Goal: Information Seeking & Learning: Learn about a topic

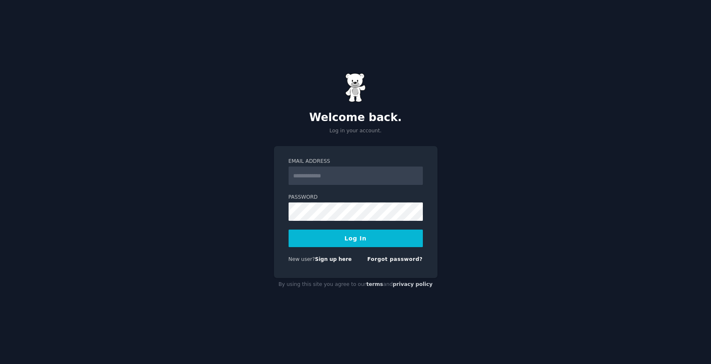
click at [321, 178] on input "Email Address" at bounding box center [356, 175] width 134 height 18
type input "**********"
click at [289, 229] on button "Log In" at bounding box center [356, 238] width 134 height 18
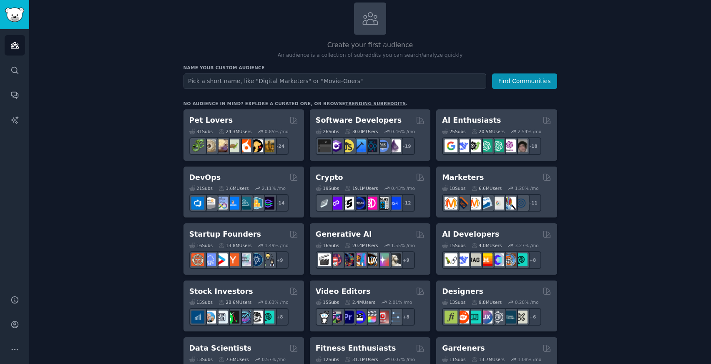
scroll to position [57, 0]
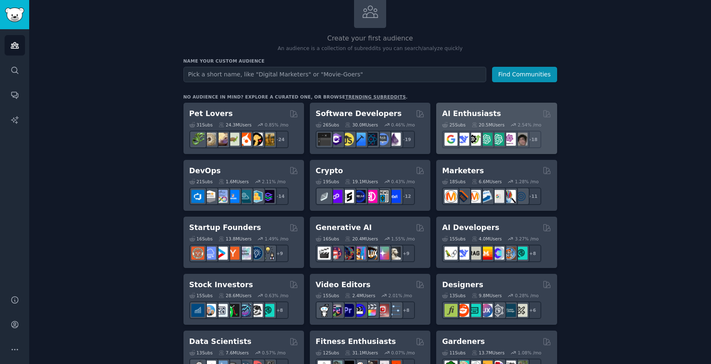
click at [470, 110] on h2 "AI Enthusiasts" at bounding box center [471, 113] width 59 height 10
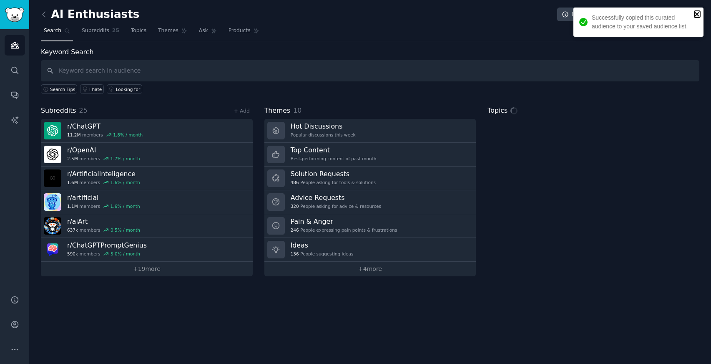
click at [699, 14] on icon "close" at bounding box center [697, 14] width 6 height 7
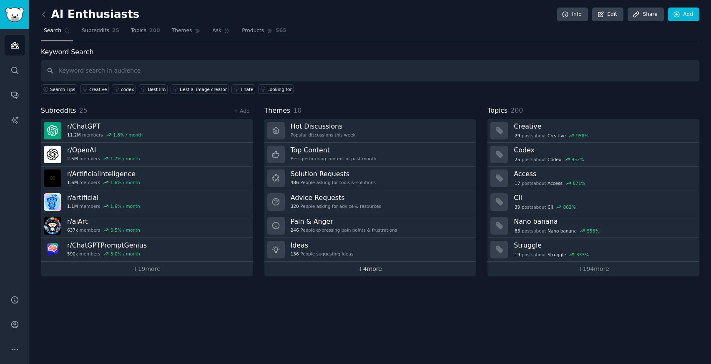
click at [371, 269] on link "+ 4 more" at bounding box center [370, 268] width 212 height 15
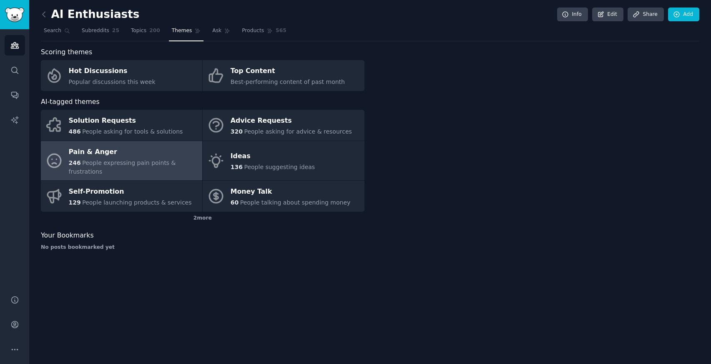
click at [108, 170] on div "246 People expressing pain points & frustrations" at bounding box center [133, 167] width 129 height 18
click at [79, 151] on div "Pain & Anger" at bounding box center [133, 151] width 129 height 13
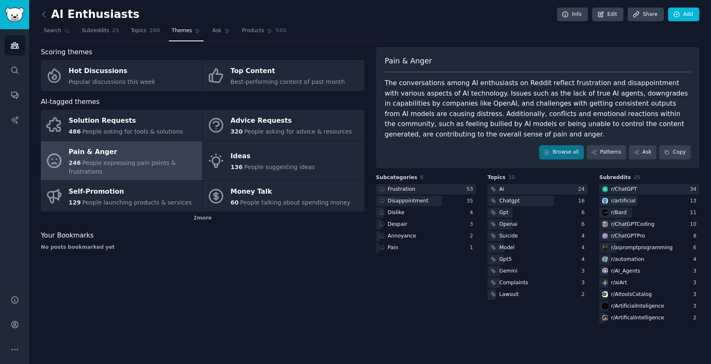
click at [470, 90] on div "The conversations among AI enthusiasts on Reddit reflect frustration and disapp…" at bounding box center [538, 108] width 306 height 61
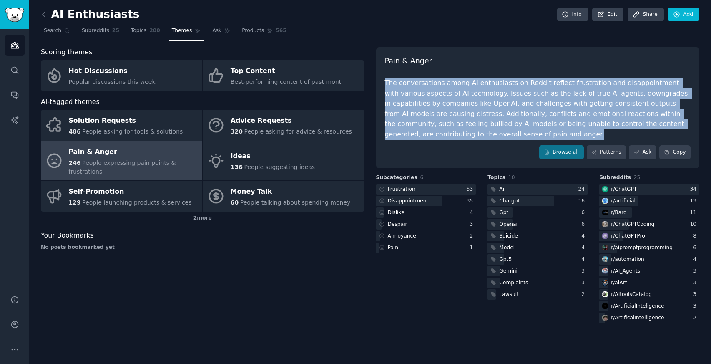
click at [470, 90] on div "The conversations among AI enthusiasts on Reddit reflect frustration and disapp…" at bounding box center [538, 108] width 306 height 61
click at [431, 107] on div "The conversations among AI enthusiasts on Reddit reflect frustration and disapp…" at bounding box center [538, 108] width 306 height 61
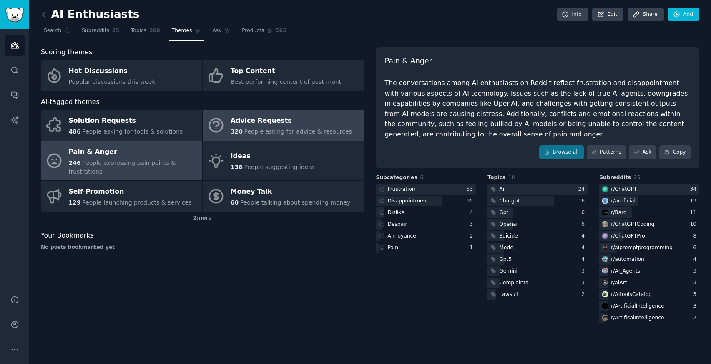
click at [274, 113] on link "Advice Requests 320 People asking for advice & resources" at bounding box center [283, 125] width 161 height 31
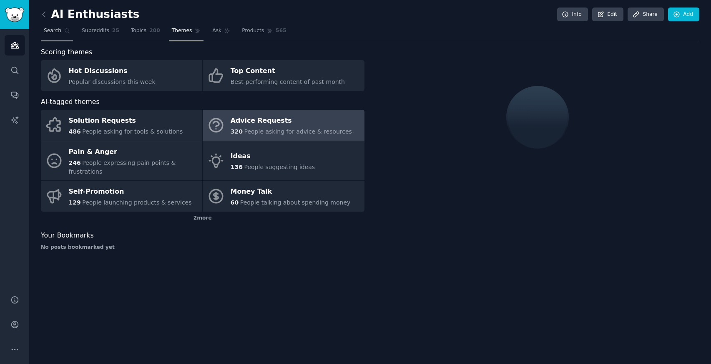
click at [55, 33] on span "Search" at bounding box center [53, 31] width 18 height 8
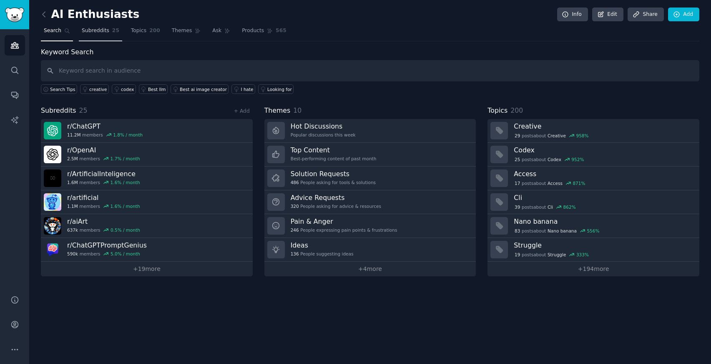
click at [103, 31] on span "Subreddits" at bounding box center [96, 31] width 28 height 8
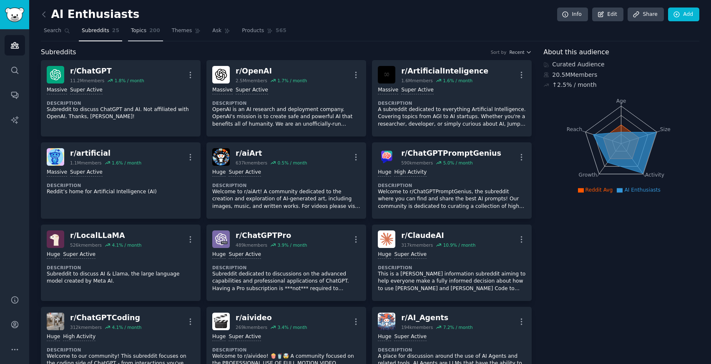
click at [149, 33] on span "200" at bounding box center [154, 31] width 11 height 8
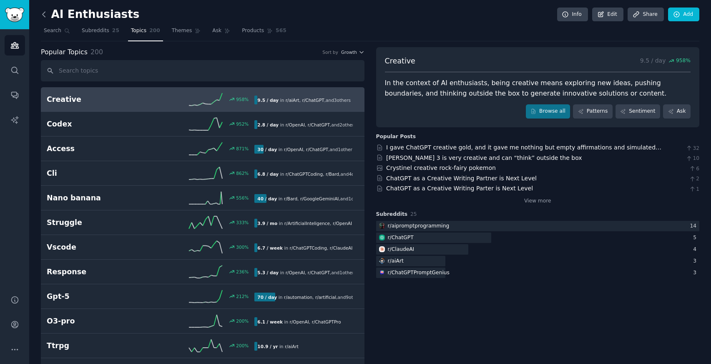
click at [45, 13] on icon at bounding box center [44, 14] width 9 height 9
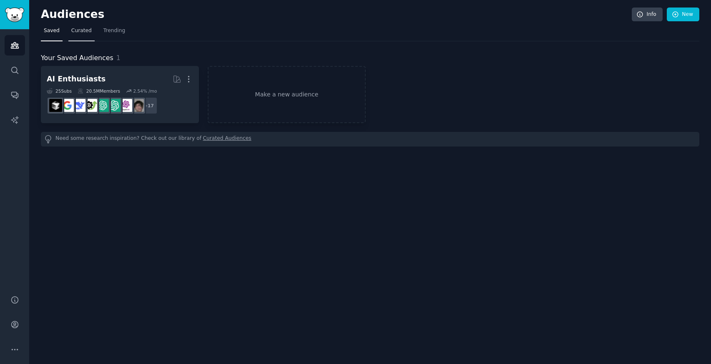
click at [85, 30] on span "Curated" at bounding box center [81, 31] width 20 height 8
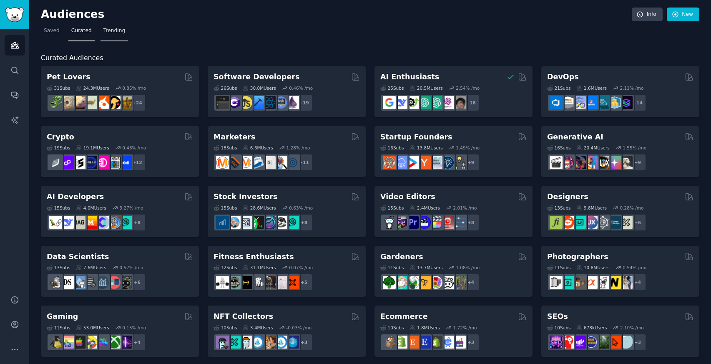
click at [120, 34] on span "Trending" at bounding box center [114, 31] width 22 height 8
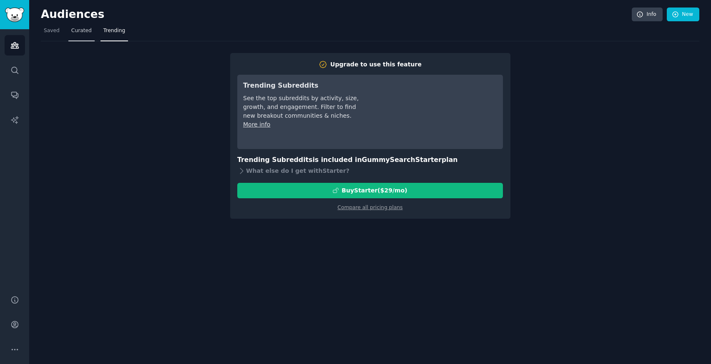
click at [72, 30] on span "Curated" at bounding box center [81, 31] width 20 height 8
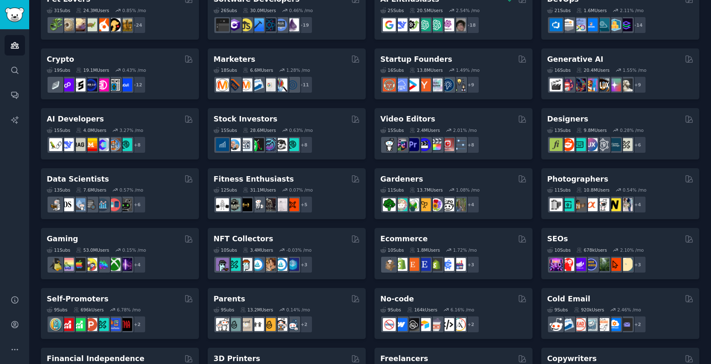
scroll to position [89, 0]
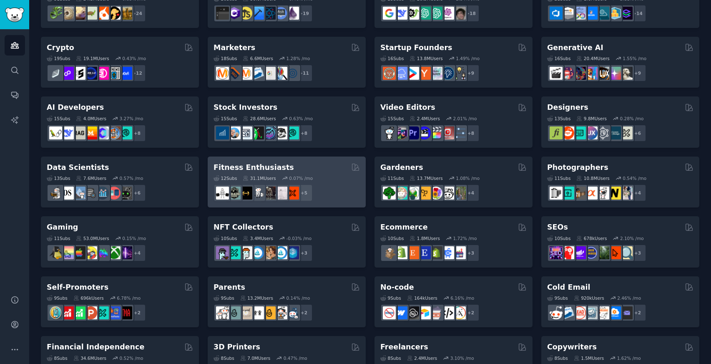
click at [284, 170] on div "Fitness Enthusiasts" at bounding box center [286, 167] width 146 height 10
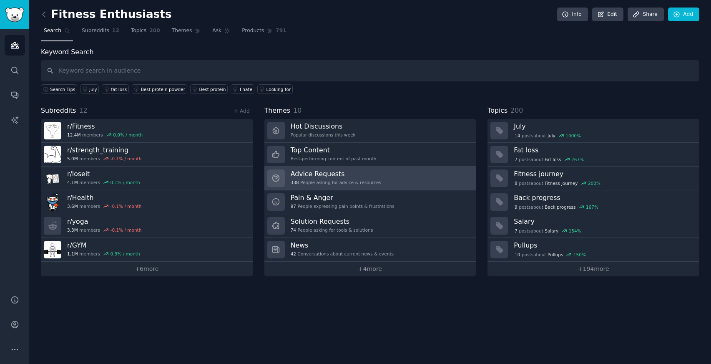
click at [333, 177] on h3 "Advice Requests" at bounding box center [336, 173] width 90 height 9
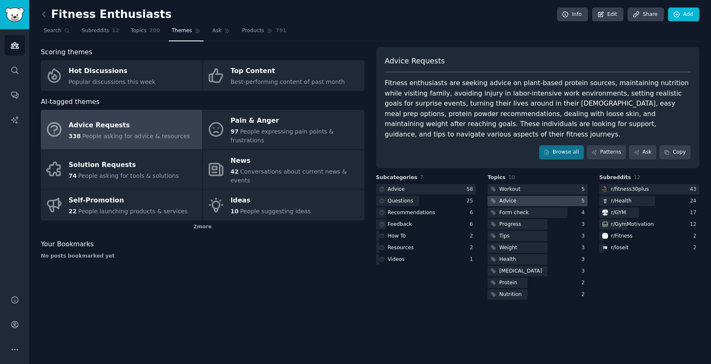
click at [543, 201] on div at bounding box center [537, 201] width 100 height 10
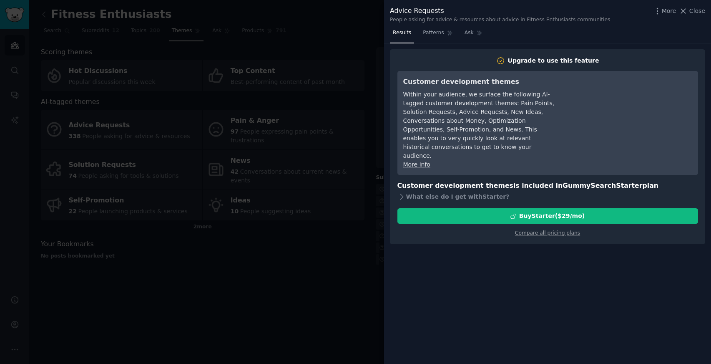
click at [437, 113] on div "Within your audience, we surface the following AI-tagged customer development t…" at bounding box center [479, 125] width 152 height 70
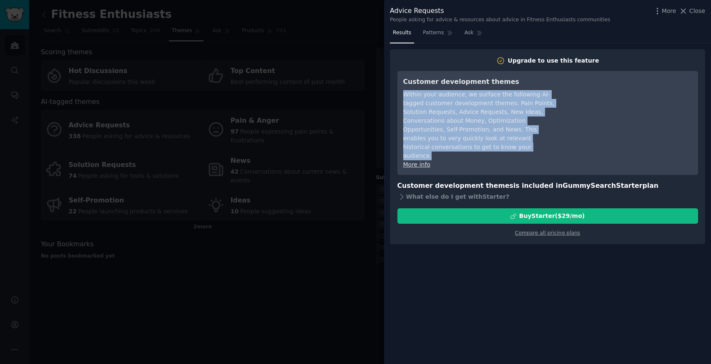
click at [437, 113] on div "Within your audience, we surface the following AI-tagged customer development t…" at bounding box center [479, 125] width 152 height 70
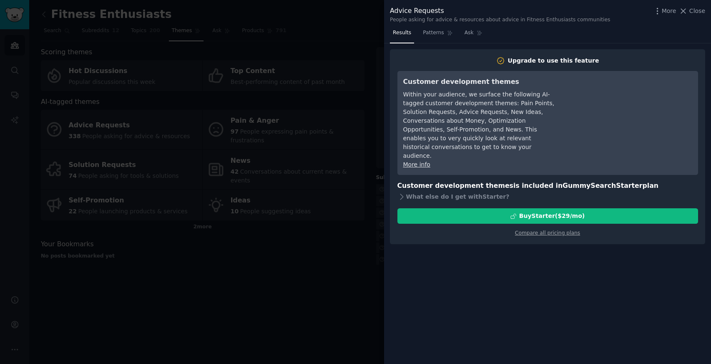
click at [434, 24] on div "Advice Requests People asking for advice & resources about advice in Fitness En…" at bounding box center [547, 13] width 327 height 26
click at [438, 32] on span "Patterns" at bounding box center [433, 33] width 21 height 8
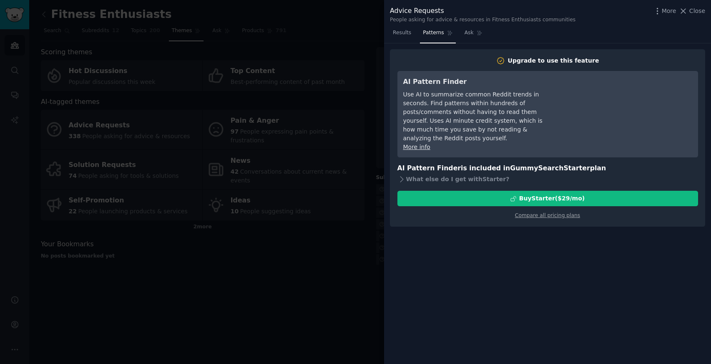
click at [321, 126] on div at bounding box center [355, 182] width 711 height 364
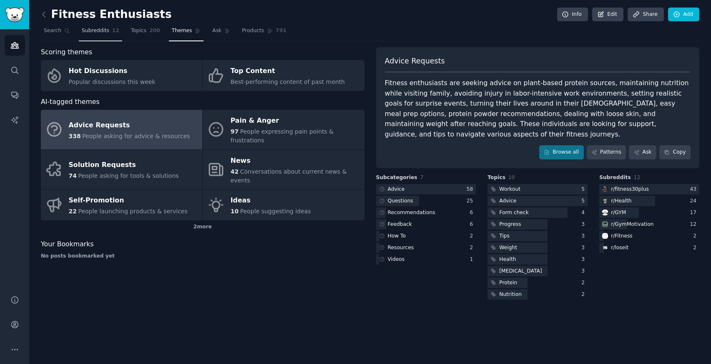
click at [96, 30] on span "Subreddits" at bounding box center [96, 31] width 28 height 8
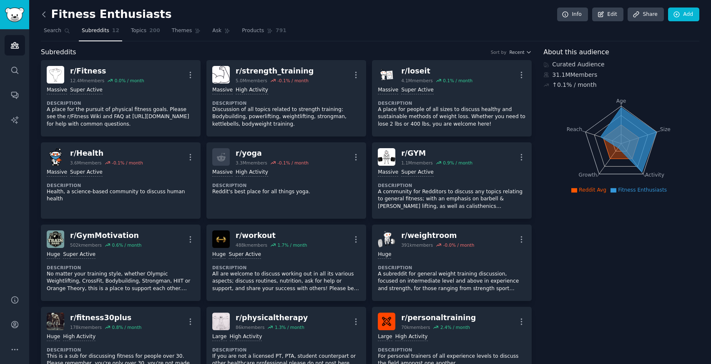
click at [45, 16] on icon at bounding box center [44, 14] width 9 height 9
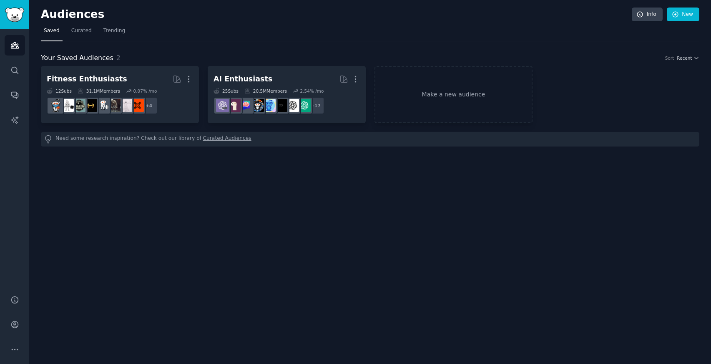
click at [53, 15] on h2 "Audiences" at bounding box center [336, 14] width 591 height 13
click at [19, 16] on img "Sidebar" at bounding box center [14, 15] width 19 height 15
click at [14, 45] on icon "Sidebar" at bounding box center [14, 45] width 9 height 9
click at [114, 37] on link "Trending" at bounding box center [114, 32] width 28 height 17
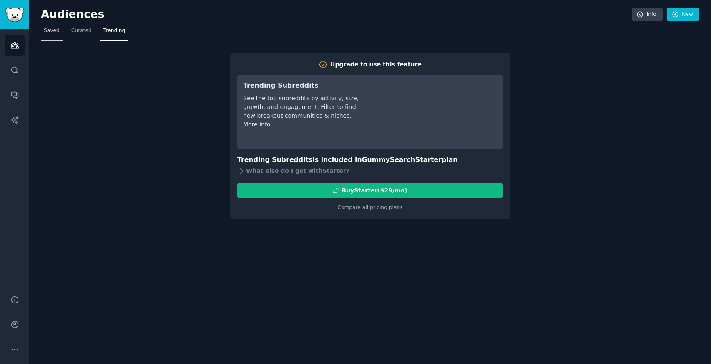
click at [48, 32] on span "Saved" at bounding box center [52, 31] width 16 height 8
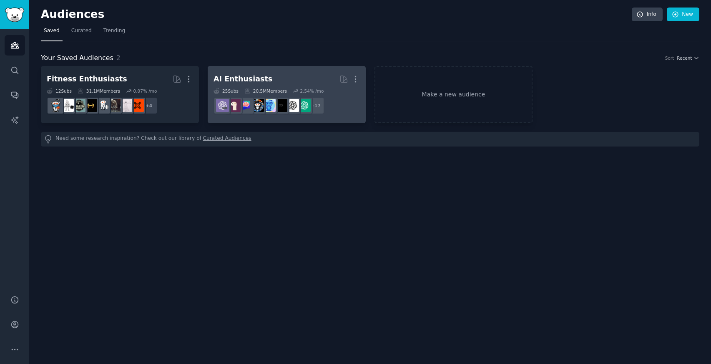
click at [245, 71] on link "AI Enthusiasts More 25 Sub s 20.5M Members 2.54 % /mo + 17" at bounding box center [287, 94] width 158 height 57
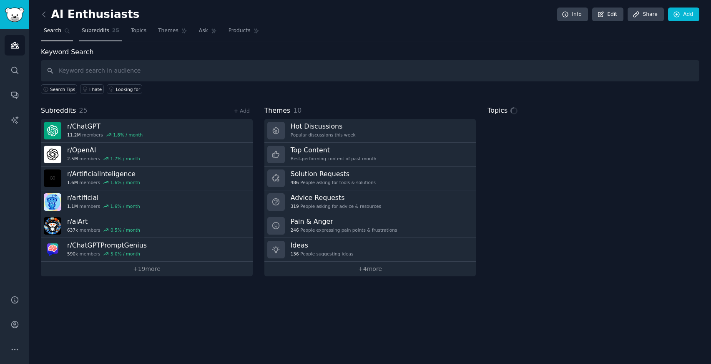
click at [88, 35] on link "Subreddits 25" at bounding box center [100, 32] width 43 height 17
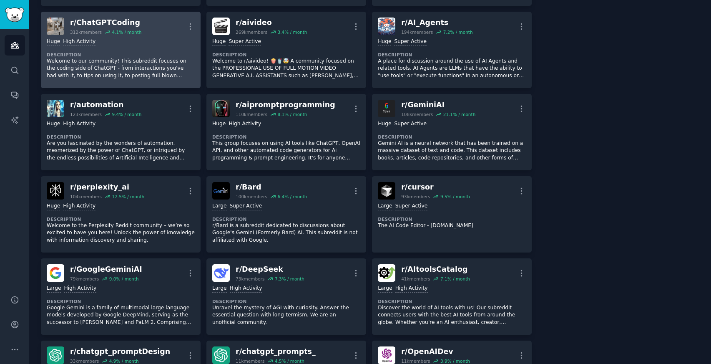
scroll to position [304, 0]
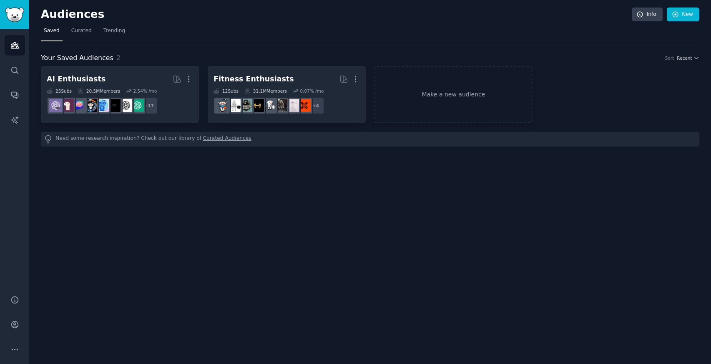
click at [56, 13] on h2 "Audiences" at bounding box center [336, 14] width 591 height 13
click at [7, 18] on img "Sidebar" at bounding box center [14, 15] width 19 height 15
click at [18, 50] on link "Audiences" at bounding box center [15, 45] width 20 height 20
click at [15, 73] on icon "Sidebar" at bounding box center [14, 70] width 9 height 9
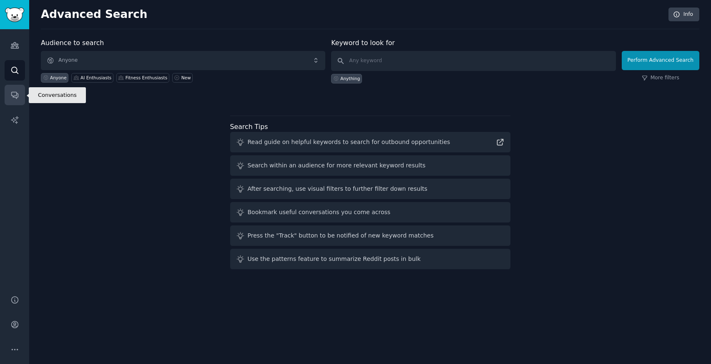
click at [18, 95] on icon "Sidebar" at bounding box center [14, 95] width 7 height 7
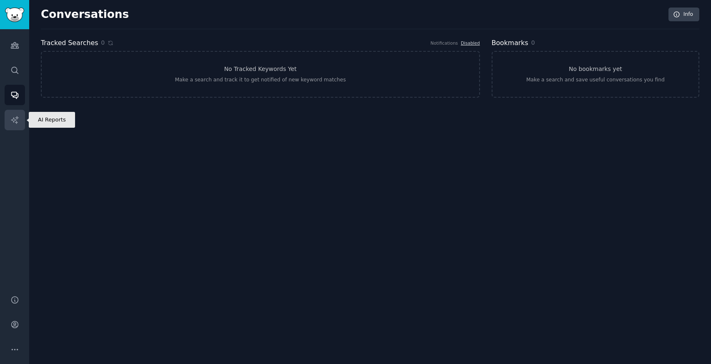
click at [18, 125] on link "AI Reports" at bounding box center [15, 120] width 20 height 20
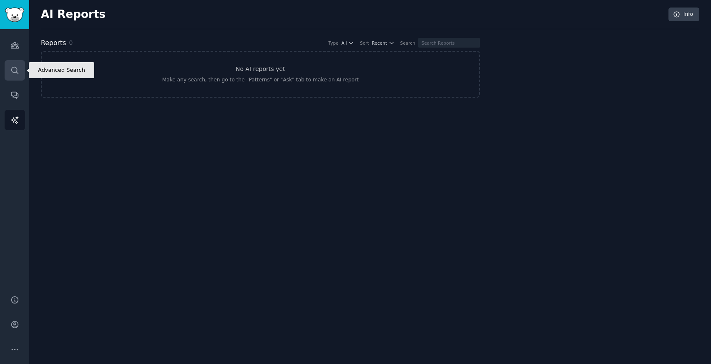
click at [15, 70] on icon "Sidebar" at bounding box center [14, 70] width 9 height 9
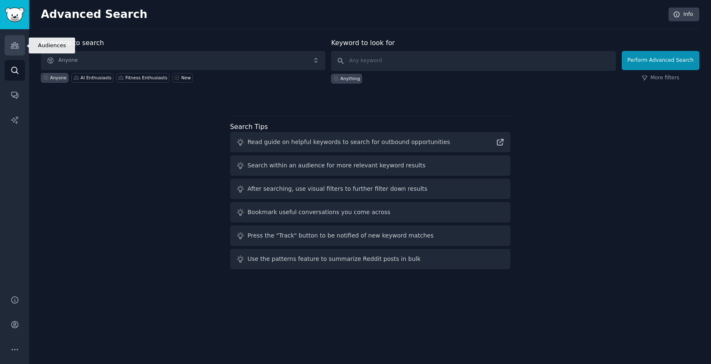
click at [13, 48] on icon "Sidebar" at bounding box center [14, 45] width 9 height 9
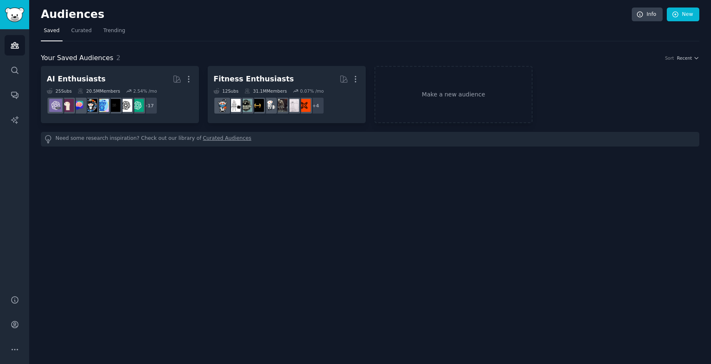
click at [222, 136] on link "Curated Audiences" at bounding box center [227, 139] width 48 height 9
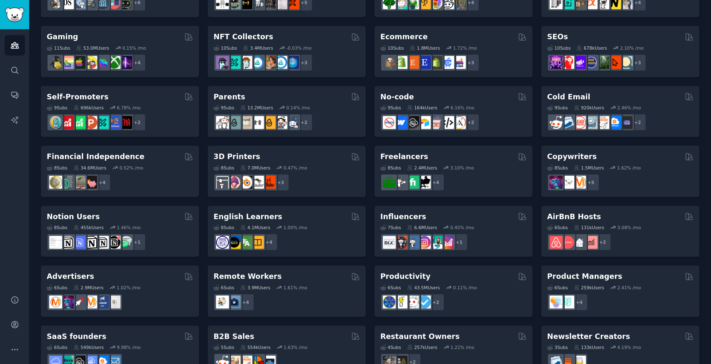
scroll to position [304, 0]
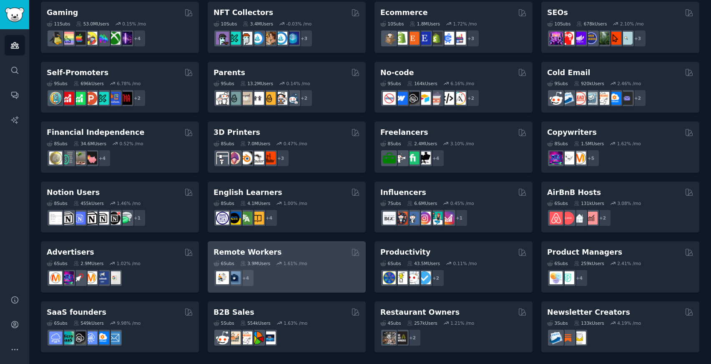
click at [307, 248] on div "Remote Workers" at bounding box center [286, 252] width 146 height 10
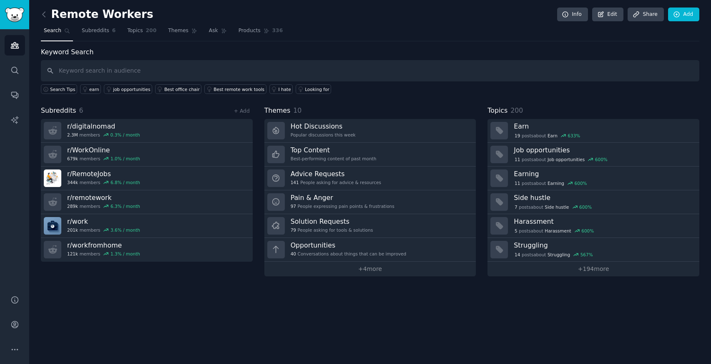
click at [368, 291] on div "Remote Workers Info Edit Share Add Search Subreddits 6 Topics 200 Themes Ask Pr…" at bounding box center [370, 182] width 682 height 364
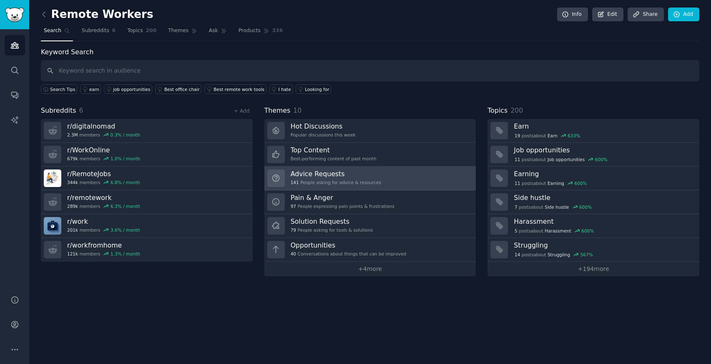
click at [303, 166] on link "Advice Requests 141 People asking for advice & resources" at bounding box center [370, 178] width 212 height 24
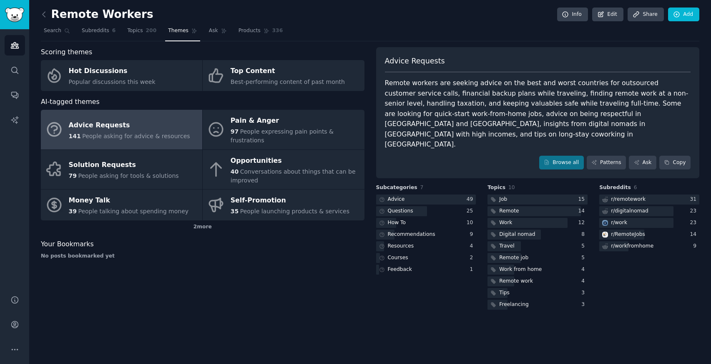
click at [447, 114] on div "Remote workers are seeking advice on the best and worst countries for outsource…" at bounding box center [538, 114] width 306 height 72
click at [549, 160] on icon at bounding box center [547, 162] width 4 height 5
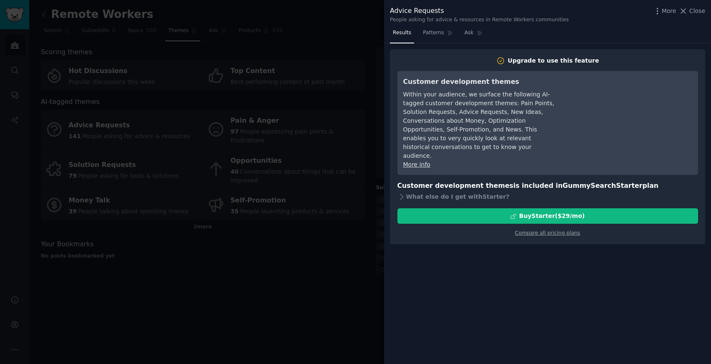
click at [488, 181] on h3 "Customer development themes is included in GummySearch Starter plan" at bounding box center [547, 186] width 301 height 10
click at [472, 191] on div "What else do I get with Starter ?" at bounding box center [547, 197] width 301 height 12
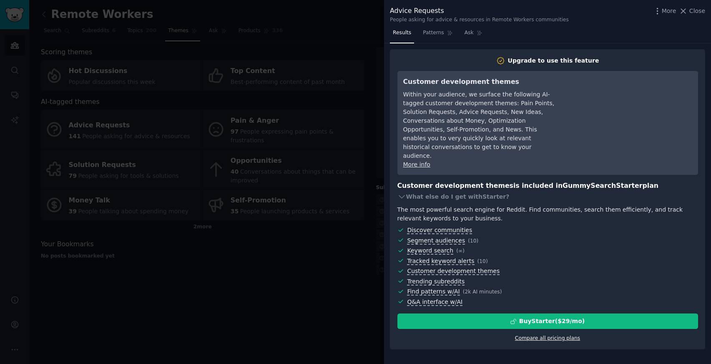
click at [555, 335] on link "Compare all pricing plans" at bounding box center [547, 338] width 65 height 6
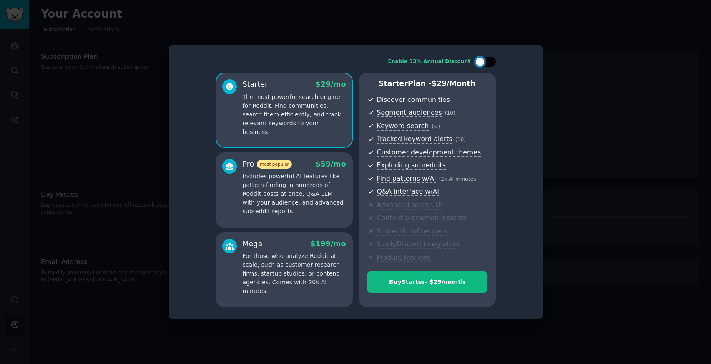
click at [488, 61] on div at bounding box center [489, 62] width 4 height 4
checkbox input "true"
click at [565, 87] on div at bounding box center [355, 182] width 711 height 364
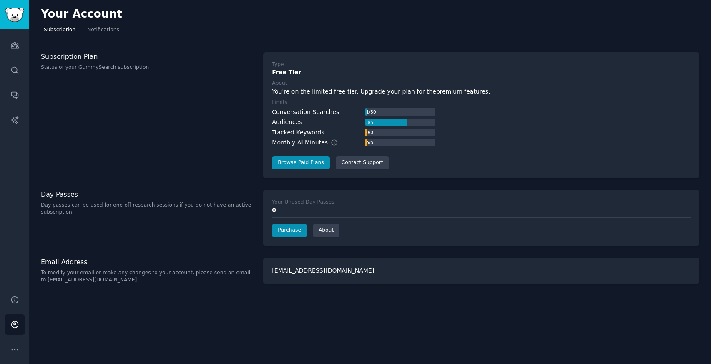
click at [284, 123] on div "Audiences" at bounding box center [287, 122] width 30 height 9
click at [288, 133] on div "Tracked Keywords" at bounding box center [298, 132] width 52 height 9
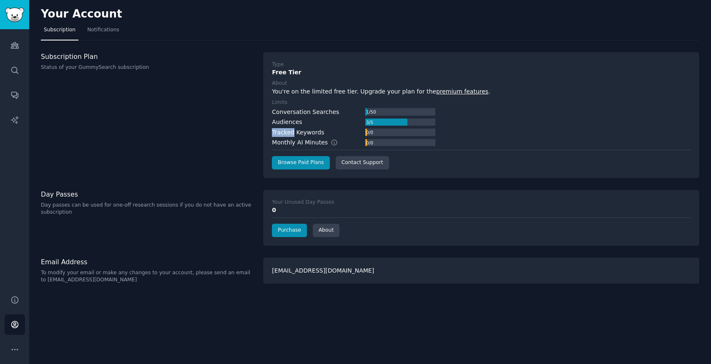
click at [288, 133] on div "Tracked Keywords" at bounding box center [298, 132] width 52 height 9
click at [289, 102] on label "Limits" at bounding box center [481, 103] width 419 height 8
click at [221, 114] on div "Subscription Plan Status of your GummySearch subscription" at bounding box center [147, 115] width 213 height 126
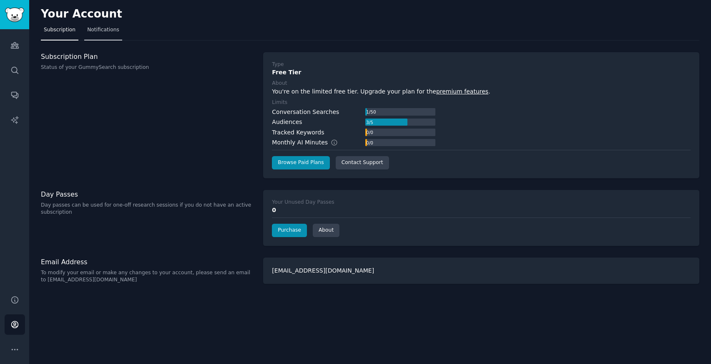
click at [90, 32] on span "Notifications" at bounding box center [103, 30] width 32 height 8
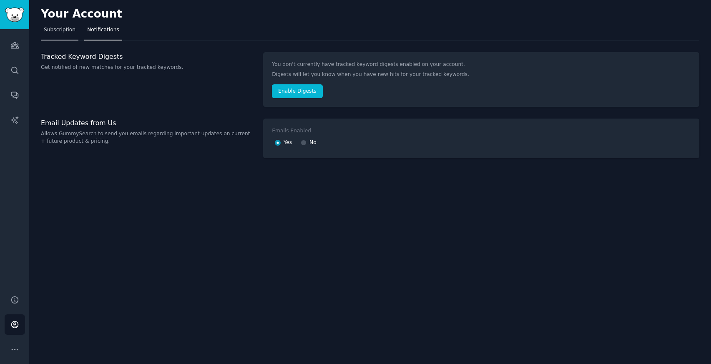
click at [60, 38] on link "Subscription" at bounding box center [60, 31] width 38 height 17
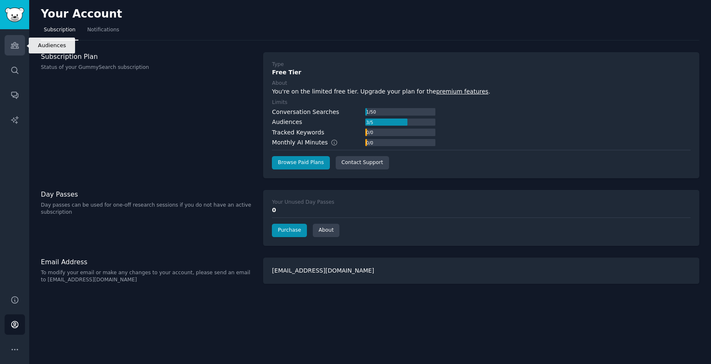
click at [13, 45] on icon "Sidebar" at bounding box center [14, 45] width 9 height 9
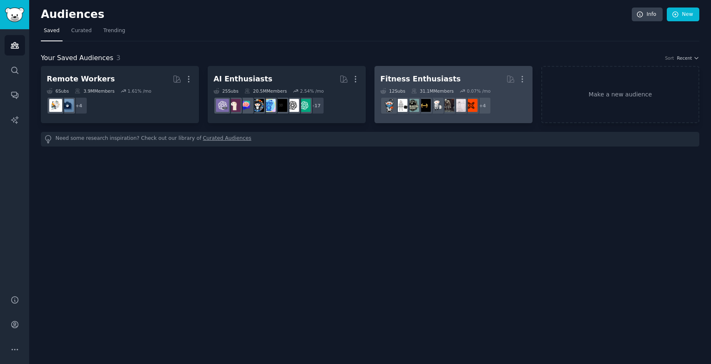
click at [424, 82] on div "Fitness Enthusiasts" at bounding box center [420, 79] width 80 height 10
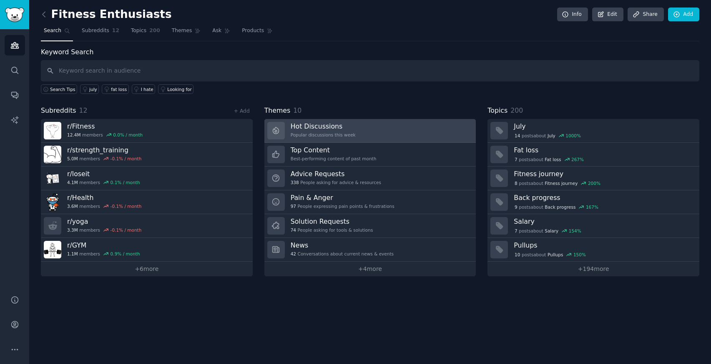
click at [340, 126] on h3 "Hot Discussions" at bounding box center [323, 126] width 65 height 9
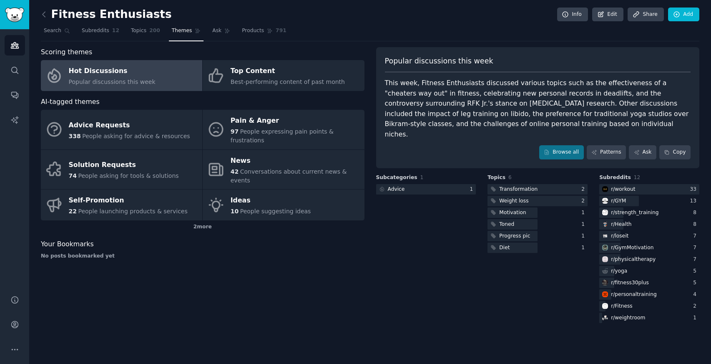
click at [478, 122] on div "This week, Fitness Enthusiasts discussed various topics such as the effectivene…" at bounding box center [538, 108] width 306 height 61
